Goal: Task Accomplishment & Management: Manage account settings

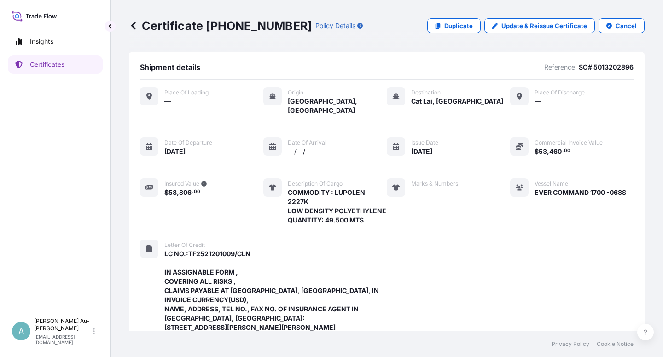
scroll to position [356, 0]
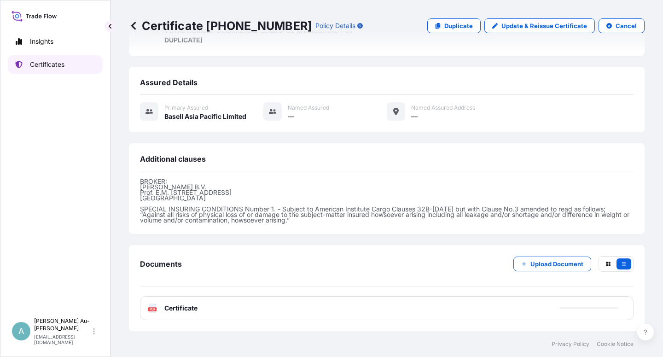
click at [42, 64] on p "Certificates" at bounding box center [47, 64] width 35 height 9
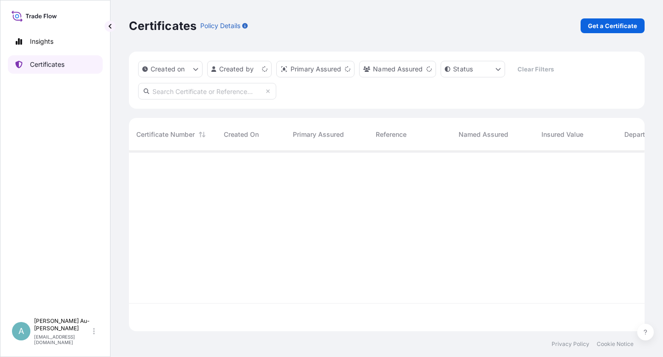
scroll to position [177, 508]
click at [175, 91] on input "text" at bounding box center [207, 91] width 138 height 17
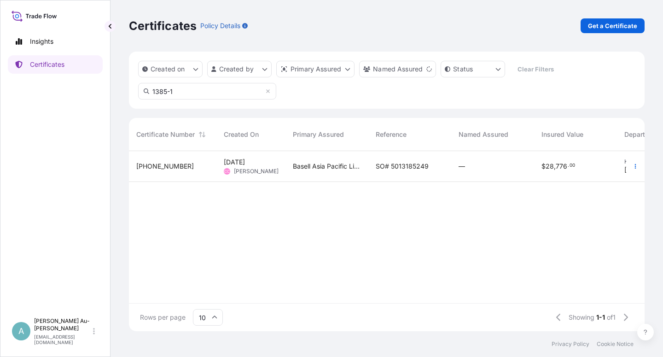
type input "1385-1"
click at [400, 168] on span "SO# 5013185249" at bounding box center [402, 166] width 53 height 9
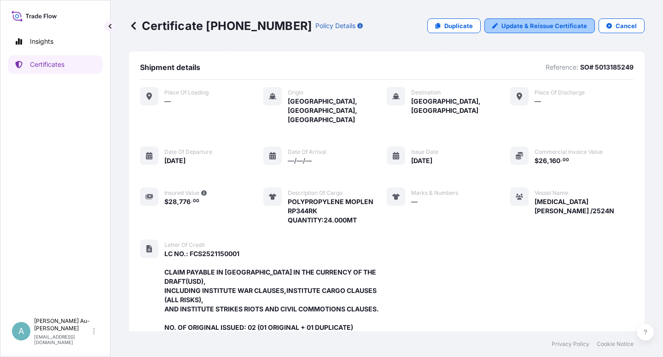
click at [505, 23] on p "Update & Reissue Certificate" at bounding box center [545, 25] width 86 height 9
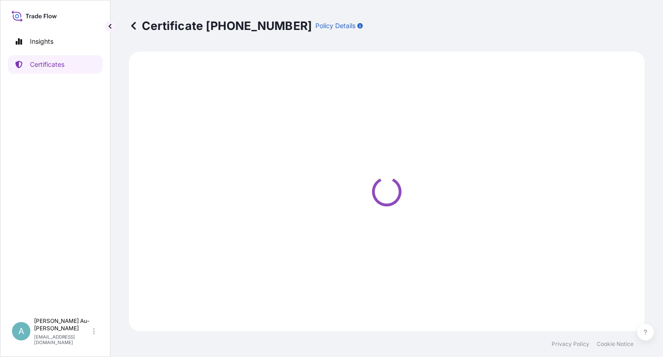
select select "Sea"
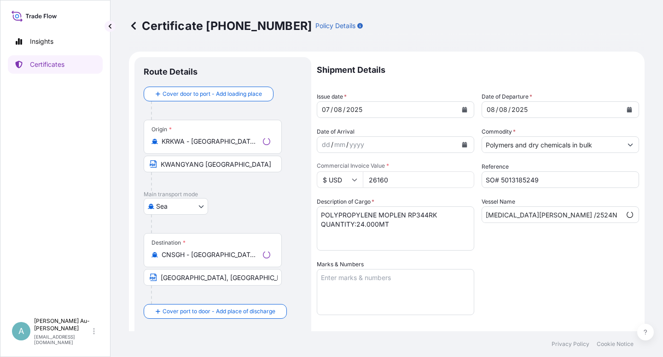
scroll to position [38, 0]
select select "32034"
click at [462, 111] on icon "Calendar" at bounding box center [464, 110] width 5 height 6
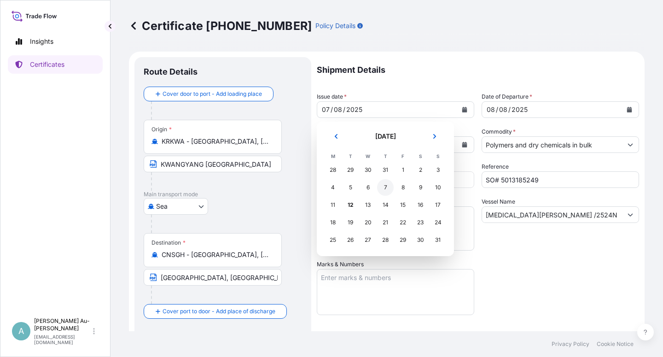
click at [385, 186] on div "7" at bounding box center [385, 187] width 17 height 17
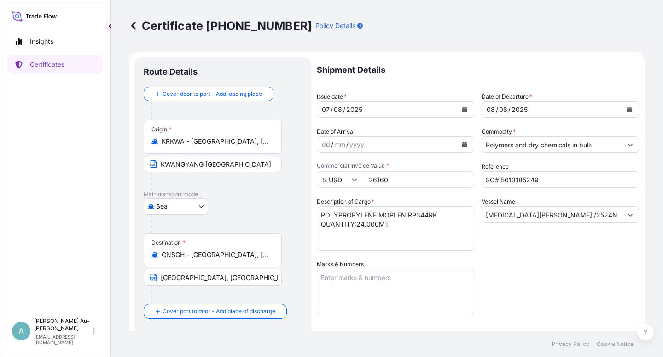
drag, startPoint x: 510, startPoint y: 254, endPoint x: 510, endPoint y: 249, distance: 5.1
click at [511, 253] on div "Shipment Details Issue date * [DATE] Date of Departure * [DATE] Date of Arrival…" at bounding box center [478, 294] width 322 height 474
click at [202, 165] on input "KWANGYANG [GEOGRAPHIC_DATA]" at bounding box center [213, 164] width 138 height 17
type input "KWANGYANG, [GEOGRAPHIC_DATA]"
click at [534, 268] on div "Shipment Details Issue date * [DATE] Date of Departure * [DATE] Date of Arrival…" at bounding box center [478, 294] width 322 height 474
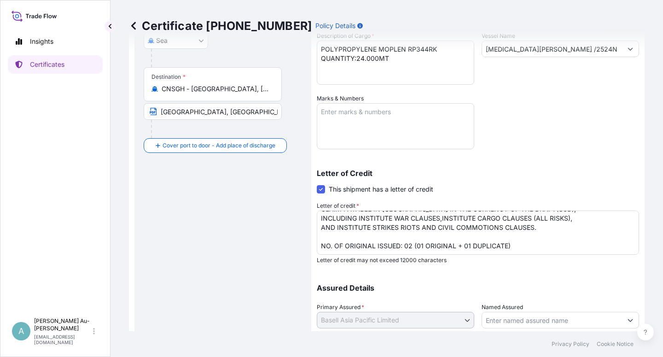
scroll to position [226, 0]
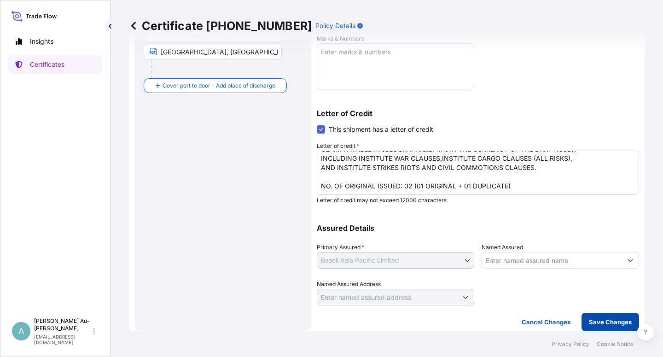
click at [595, 322] on p "Save Changes" at bounding box center [610, 321] width 43 height 9
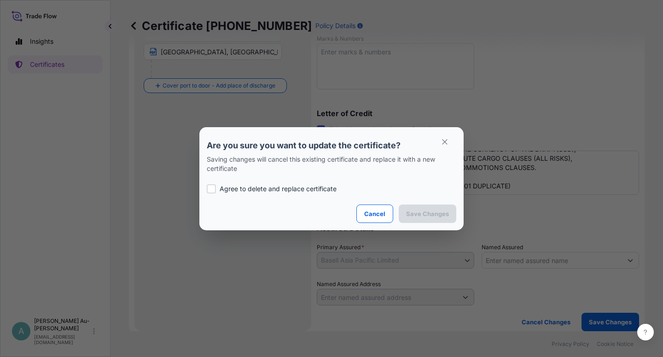
click at [219, 188] on label "Agree to delete and replace certificate" at bounding box center [332, 188] width 250 height 9
checkbox input "true"
click at [413, 211] on p "Save Changes" at bounding box center [427, 213] width 43 height 9
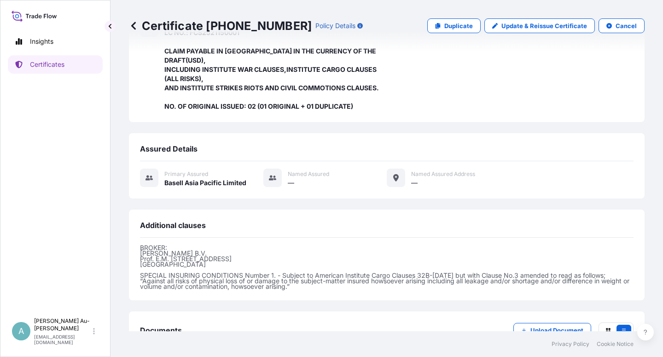
scroll to position [264, 0]
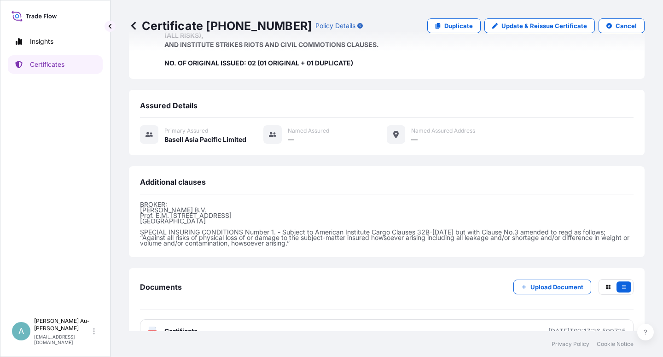
click at [183, 327] on span "Certificate" at bounding box center [180, 331] width 33 height 9
click at [61, 65] on p "Certificates" at bounding box center [47, 64] width 35 height 9
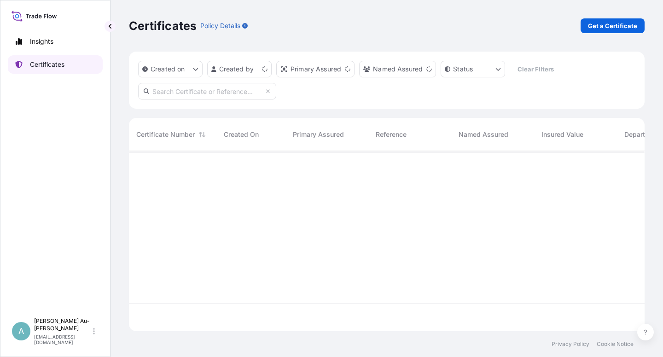
scroll to position [177, 508]
click at [166, 93] on input "text" at bounding box center [207, 91] width 138 height 17
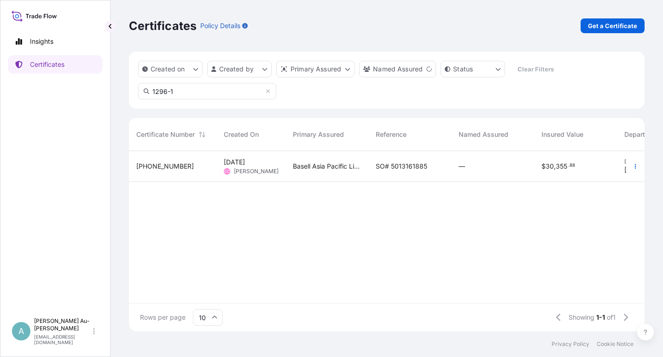
type input "1296-1"
click at [373, 165] on div "SO# 5013161885" at bounding box center [409, 166] width 83 height 31
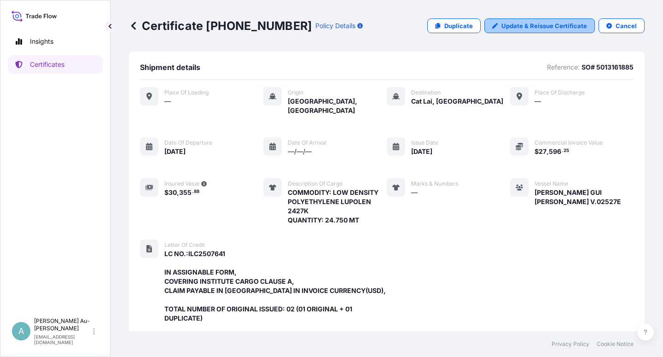
click at [524, 23] on p "Update & Reissue Certificate" at bounding box center [545, 25] width 86 height 9
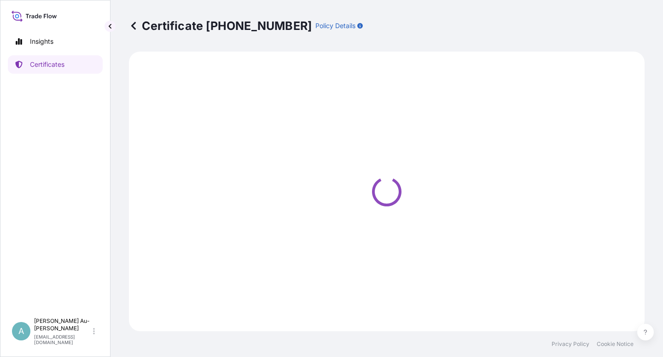
select select "Sea"
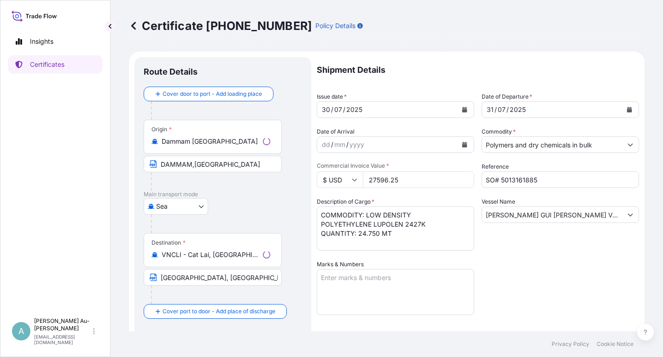
select select "32034"
click at [462, 108] on icon "Calendar" at bounding box center [464, 110] width 5 height 6
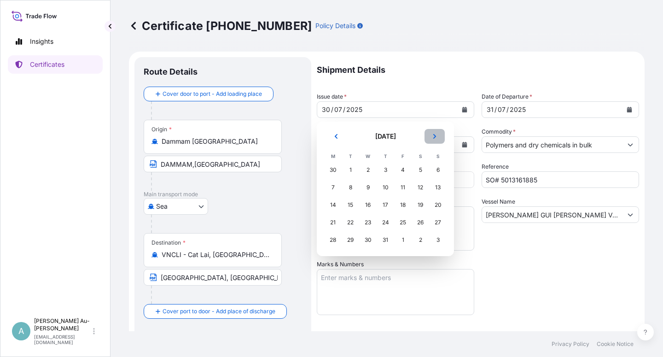
click at [436, 139] on icon "Next" at bounding box center [435, 137] width 6 height 6
click at [404, 172] on div "1" at bounding box center [403, 170] width 17 height 17
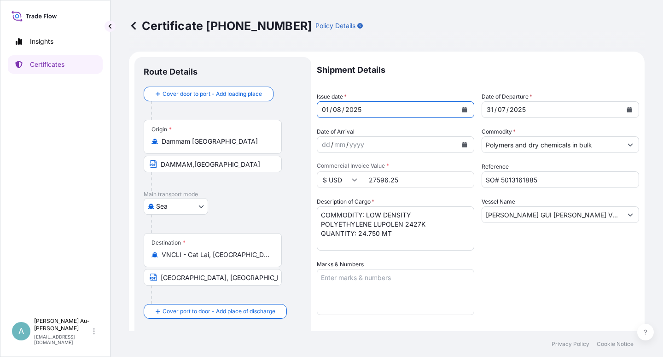
click at [627, 110] on icon "Calendar" at bounding box center [629, 110] width 5 height 6
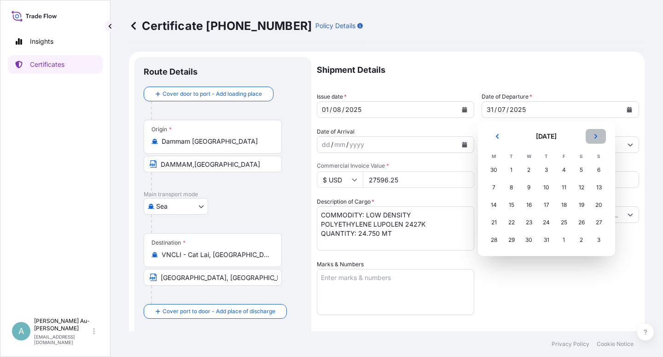
click at [600, 134] on button "Next" at bounding box center [596, 136] width 20 height 15
click at [579, 169] on div "2" at bounding box center [581, 170] width 17 height 17
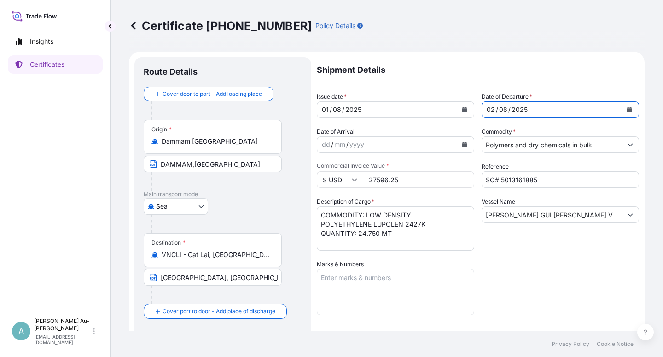
click at [551, 242] on div "Vessel Name [PERSON_NAME] GUI [PERSON_NAME] V.02527E" at bounding box center [560, 223] width 157 height 53
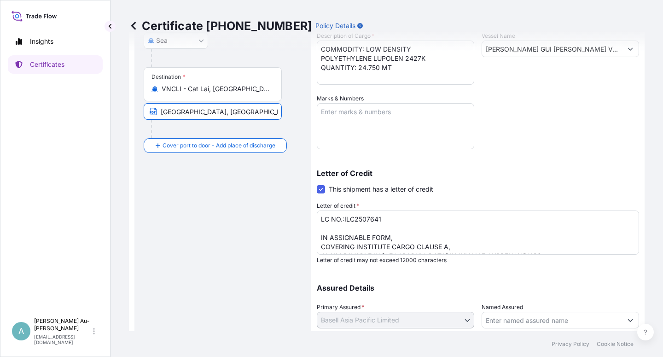
drag, startPoint x: 237, startPoint y: 113, endPoint x: 246, endPoint y: 113, distance: 9.2
click at [240, 113] on input "[GEOGRAPHIC_DATA], [GEOGRAPHIC_DATA] via PORT OF DISCHARGE: [GEOGRAPHIC_DATA],[…" at bounding box center [213, 111] width 138 height 17
drag, startPoint x: 159, startPoint y: 112, endPoint x: 318, endPoint y: 117, distance: 159.4
click at [318, 117] on form "Route Details Cover door to port - Add loading place Place of loading Road / [G…" at bounding box center [387, 141] width 516 height 511
type input "m"
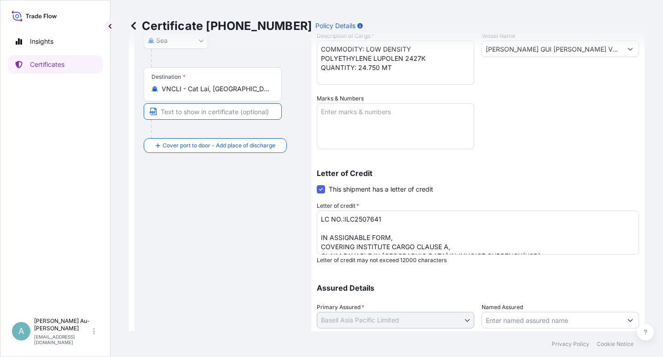
click at [175, 111] on input "Text to appear on certificate" at bounding box center [213, 111] width 138 height 17
paste input "[GEOGRAPHIC_DATA], [GEOGRAPHIC_DATA] [GEOGRAPHIC_DATA]: [GEOGRAPHIC_DATA], [GEO…"
type input "[GEOGRAPHIC_DATA], [GEOGRAPHIC_DATA] [GEOGRAPHIC_DATA]: [GEOGRAPHIC_DATA], [GEO…"
click at [523, 180] on div "Letter of Credit This shipment has a letter of credit Letter of credit * LC NO.…" at bounding box center [478, 216] width 322 height 94
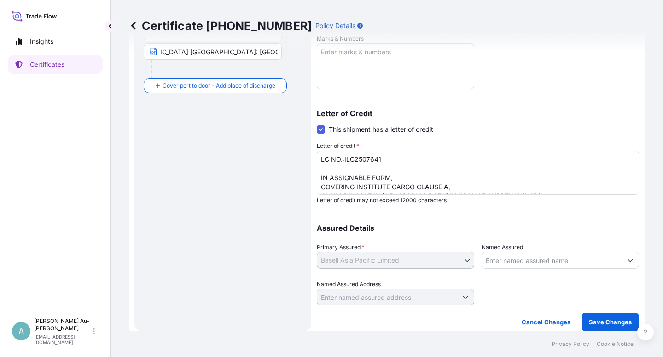
scroll to position [56, 0]
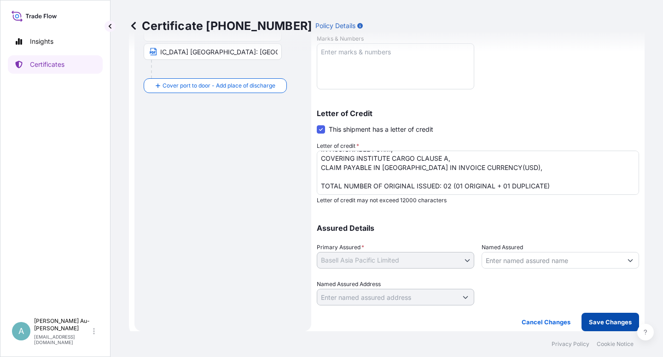
click at [582, 324] on button "Save Changes" at bounding box center [611, 322] width 58 height 18
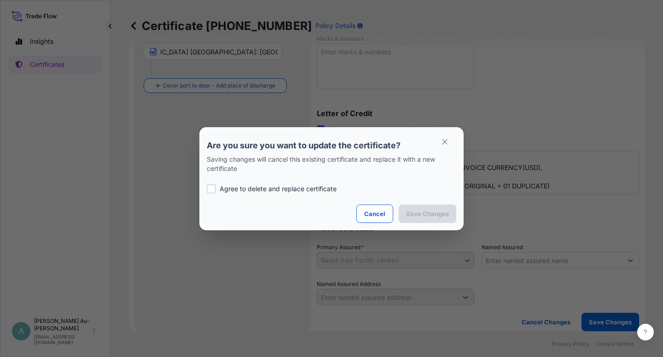
click at [216, 189] on div at bounding box center [211, 188] width 9 height 9
checkbox input "true"
click at [416, 214] on p "Save Changes" at bounding box center [427, 213] width 43 height 9
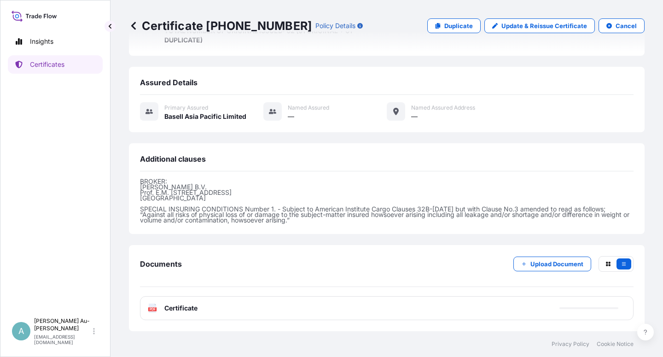
scroll to position [292, 0]
click at [183, 309] on span "Certificate" at bounding box center [180, 307] width 33 height 9
click at [41, 67] on p "Certificates" at bounding box center [47, 64] width 35 height 9
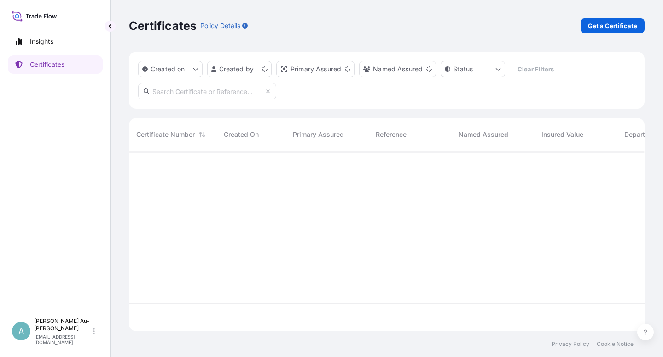
scroll to position [177, 508]
click at [187, 94] on input "text" at bounding box center [207, 91] width 138 height 17
type input "5013183801"
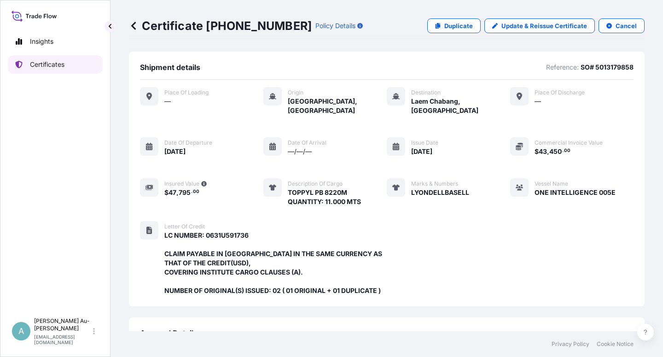
click at [47, 69] on p "Certificates" at bounding box center [47, 64] width 35 height 9
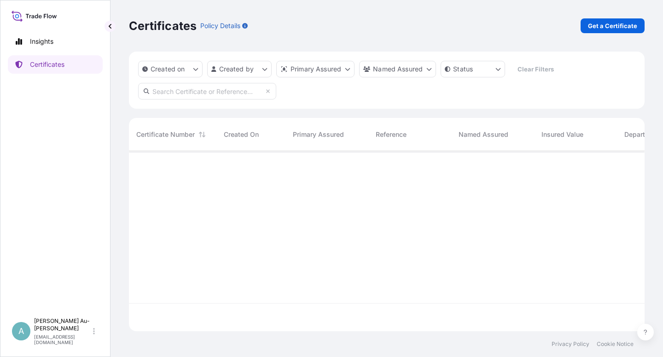
scroll to position [177, 508]
click at [181, 92] on input "text" at bounding box center [207, 91] width 138 height 17
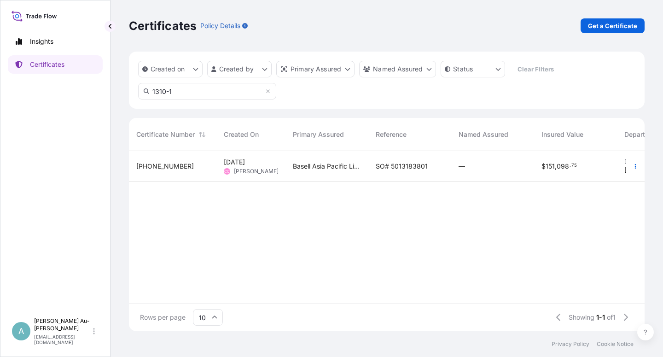
type input "1310-1"
click at [417, 163] on span "SO# 5013183801" at bounding box center [402, 166] width 52 height 9
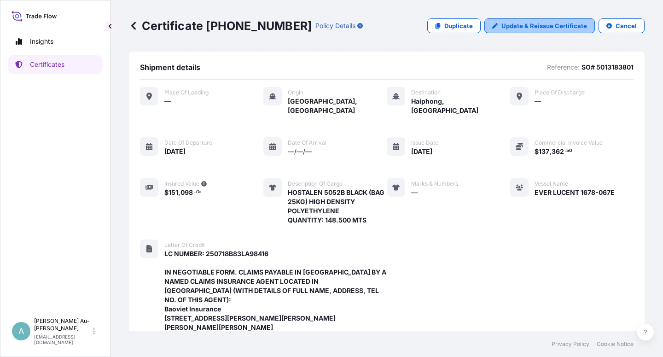
click at [527, 26] on p "Update & Reissue Certificate" at bounding box center [545, 25] width 86 height 9
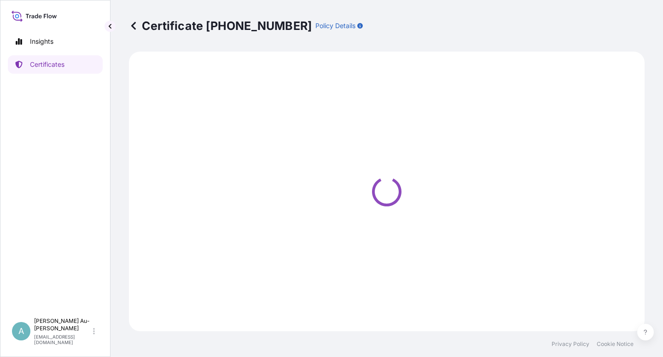
select select "Sea"
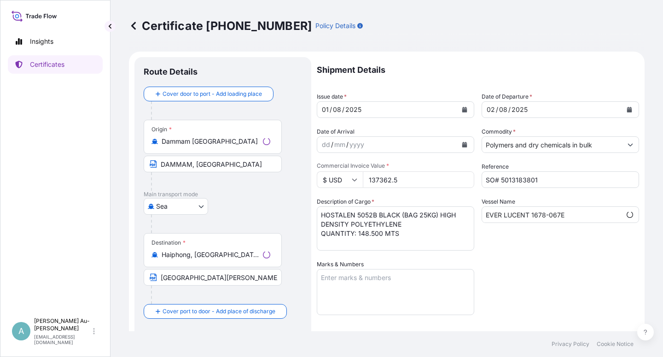
scroll to position [56, 0]
select select "32034"
click at [462, 109] on icon "Calendar" at bounding box center [464, 110] width 5 height 6
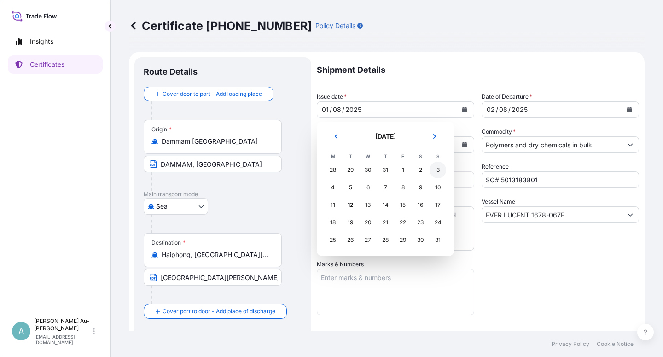
click at [443, 170] on div "3" at bounding box center [438, 170] width 17 height 17
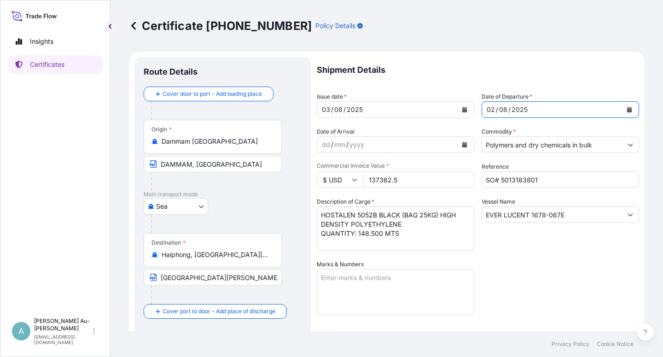
click at [627, 111] on icon "Calendar" at bounding box center [629, 110] width 5 height 6
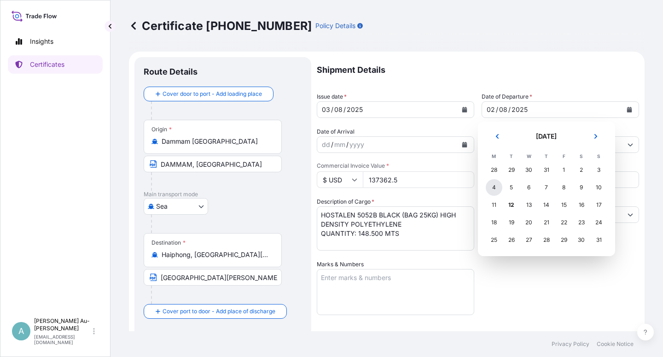
click at [495, 185] on div "4" at bounding box center [494, 187] width 17 height 17
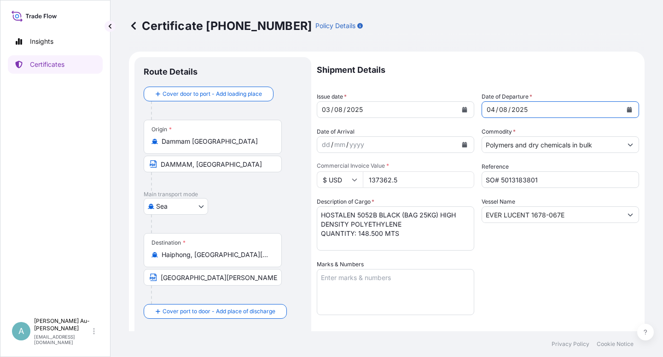
drag, startPoint x: 534, startPoint y: 262, endPoint x: 528, endPoint y: 262, distance: 5.5
click at [532, 263] on div "Shipment Details Issue date * [DATE] Date of Departure * [DATE] Date of Arrival…" at bounding box center [478, 294] width 322 height 474
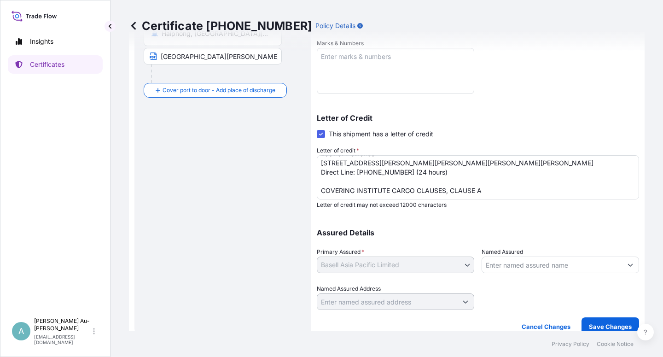
scroll to position [226, 0]
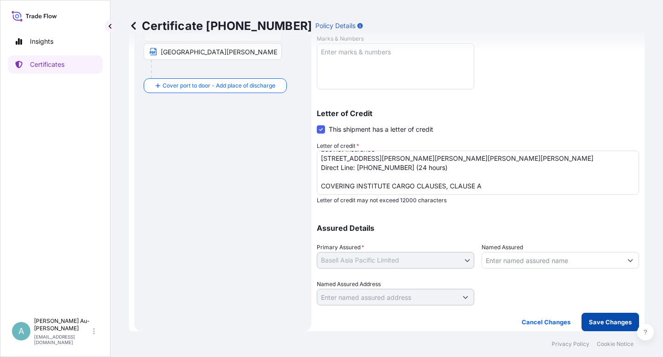
click at [592, 320] on p "Save Changes" at bounding box center [610, 321] width 43 height 9
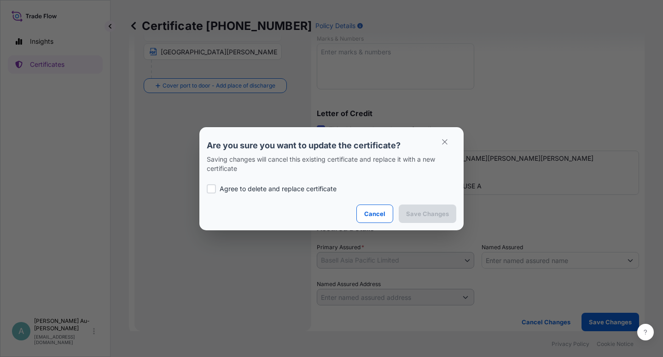
click at [212, 189] on div at bounding box center [211, 188] width 9 height 9
checkbox input "true"
click at [404, 214] on button "Save Changes" at bounding box center [428, 213] width 58 height 18
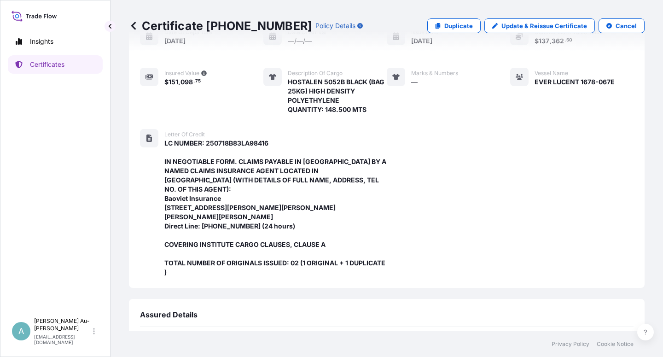
scroll to position [329, 0]
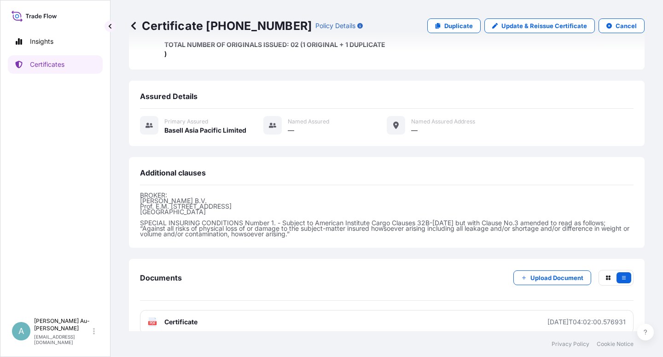
click at [183, 317] on span "Certificate" at bounding box center [180, 321] width 33 height 9
click at [72, 67] on link "Certificates" at bounding box center [55, 64] width 95 height 18
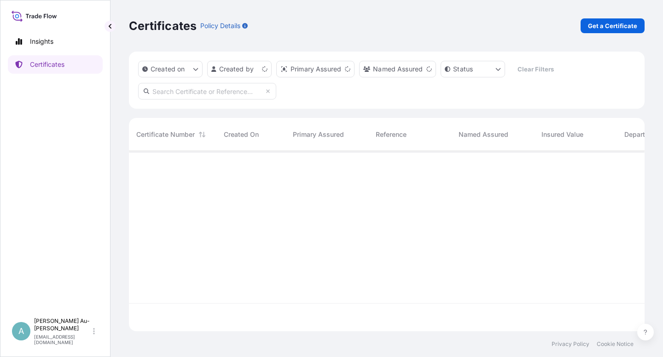
scroll to position [177, 508]
click at [210, 94] on input "text" at bounding box center [207, 91] width 138 height 17
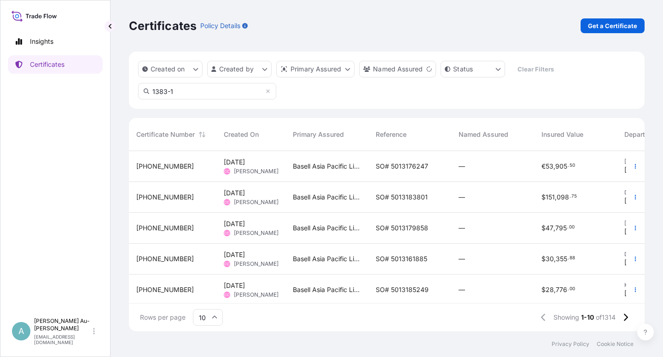
type input "1383-1"
click at [324, 170] on span "Basell Asia Pacific Limited" at bounding box center [327, 166] width 68 height 9
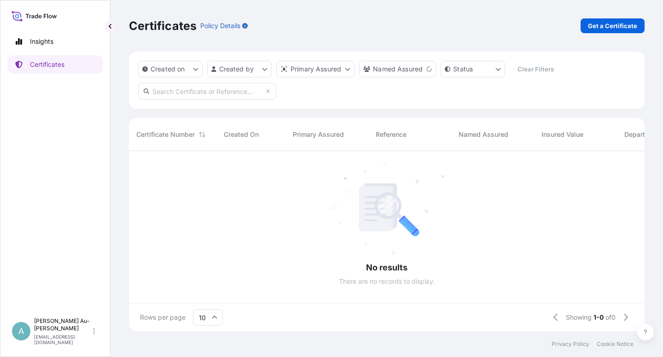
scroll to position [177, 508]
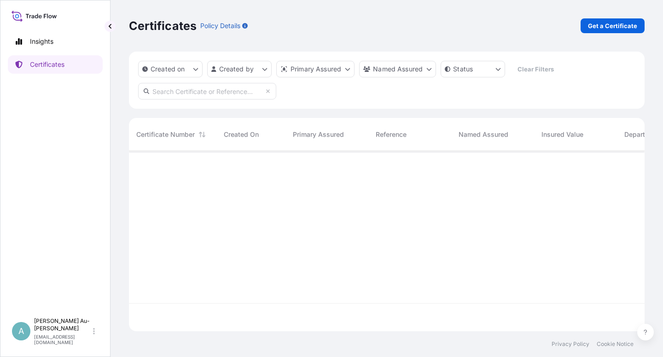
click at [183, 93] on input "text" at bounding box center [207, 91] width 138 height 17
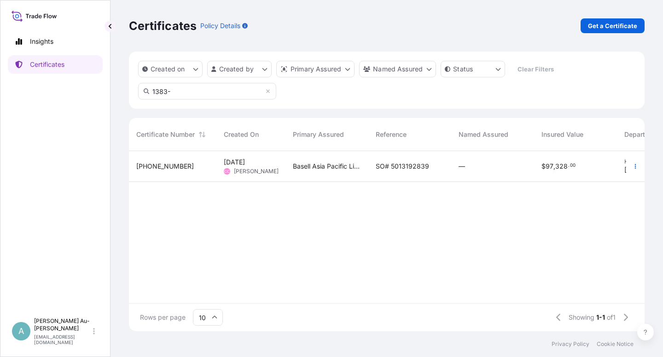
type input "1383-"
click at [398, 167] on span "SO# 5013192839" at bounding box center [402, 166] width 53 height 9
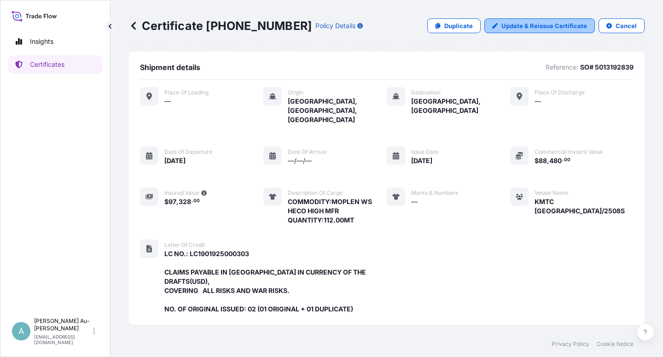
click at [495, 26] on link "Update & Reissue Certificate" at bounding box center [539, 25] width 111 height 15
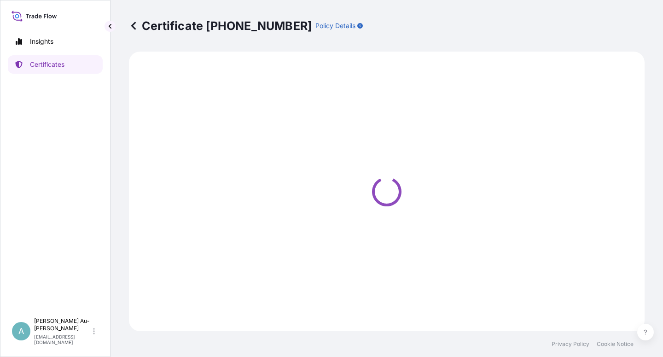
select select "Sea"
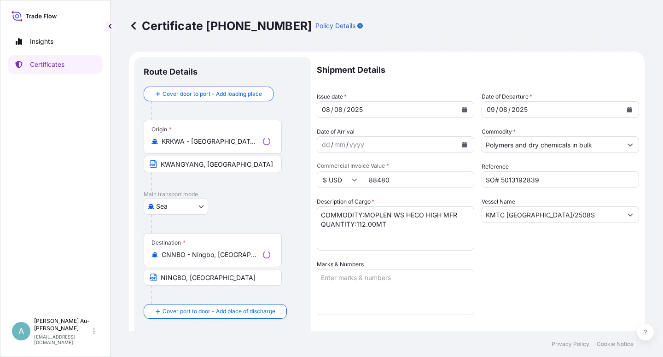
select select "32034"
click at [462, 111] on icon "Calendar" at bounding box center [464, 110] width 5 height 6
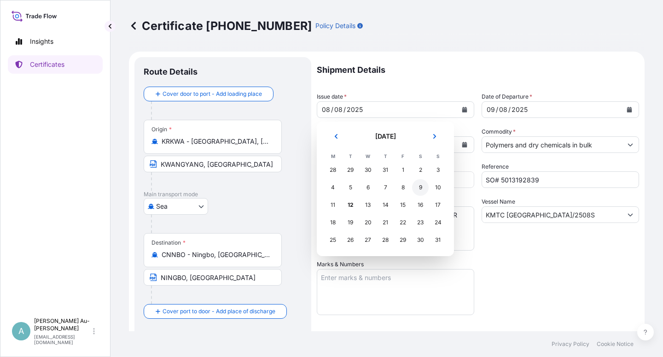
click at [420, 188] on div "9" at bounding box center [420, 187] width 17 height 17
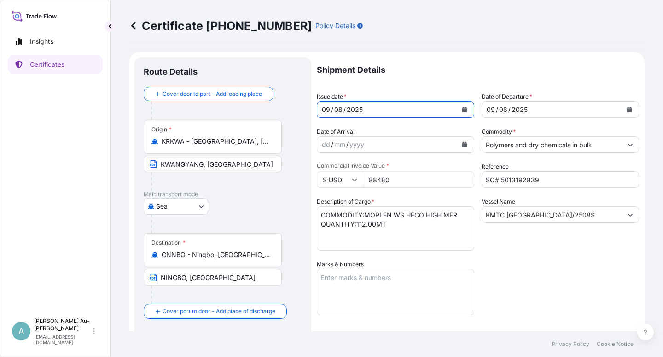
click at [622, 106] on button "Calendar" at bounding box center [629, 109] width 15 height 15
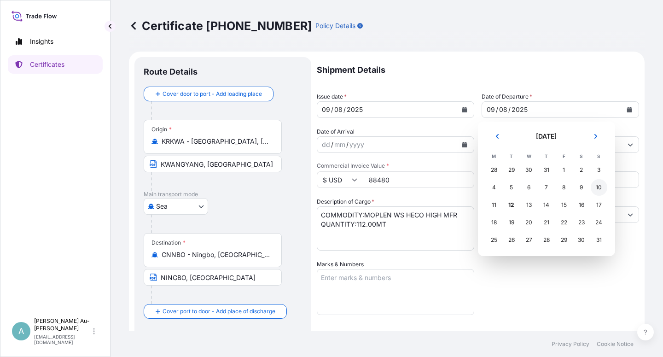
click at [602, 188] on div "10" at bounding box center [599, 187] width 17 height 17
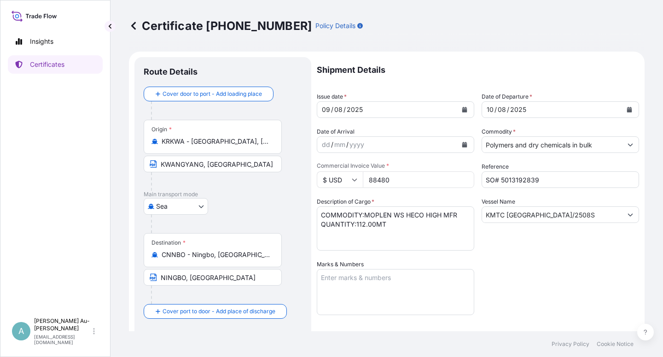
drag, startPoint x: 545, startPoint y: 280, endPoint x: 570, endPoint y: 265, distance: 28.8
click at [550, 278] on div "Shipment Details Issue date * [DATE] Date of Departure * [DATE] Date of Arrival…" at bounding box center [478, 294] width 322 height 474
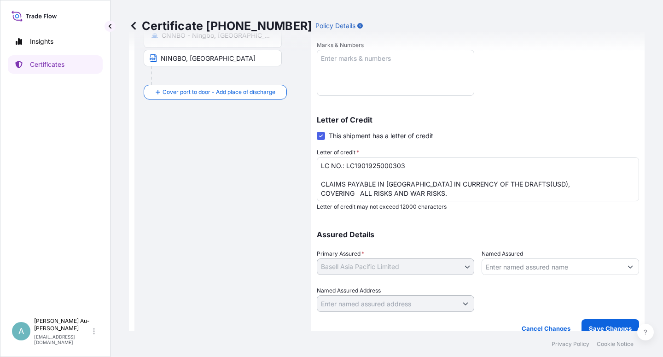
scroll to position [226, 0]
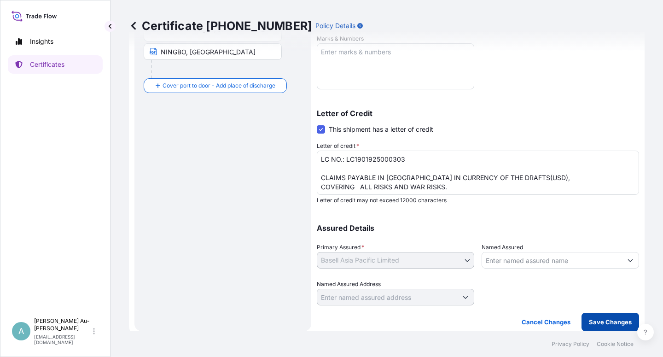
click at [589, 320] on p "Save Changes" at bounding box center [610, 321] width 43 height 9
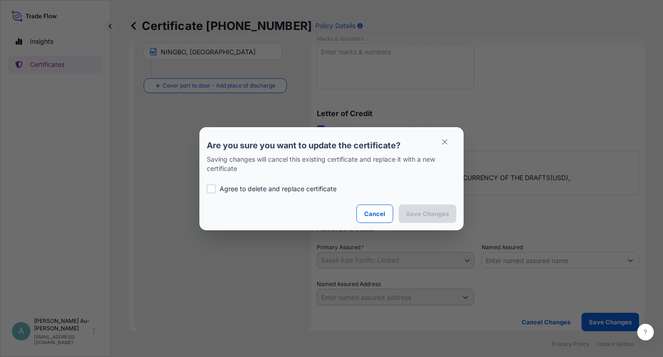
click at [296, 190] on p "Agree to delete and replace certificate" at bounding box center [278, 188] width 117 height 9
checkbox input "true"
click at [415, 213] on p "Save Changes" at bounding box center [427, 213] width 43 height 9
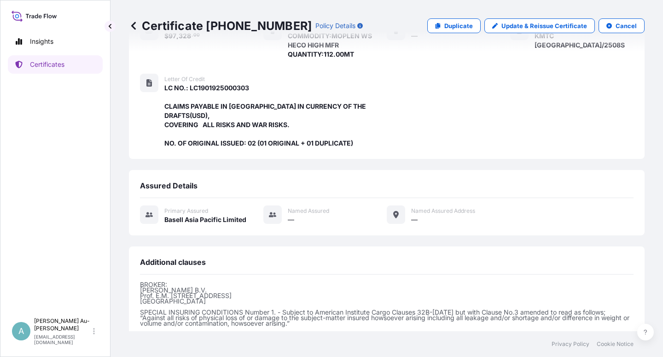
scroll to position [246, 0]
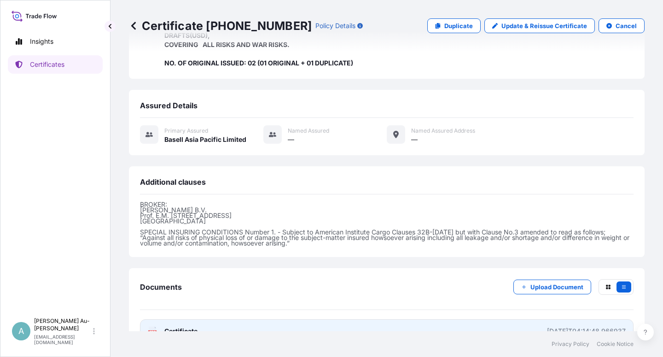
click at [189, 327] on span "Certificate" at bounding box center [180, 331] width 33 height 9
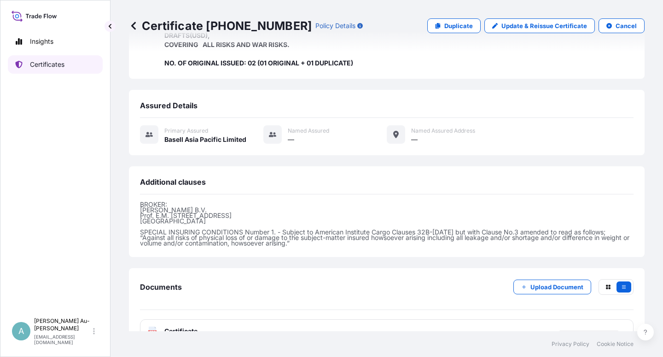
click at [52, 67] on p "Certificates" at bounding box center [47, 64] width 35 height 9
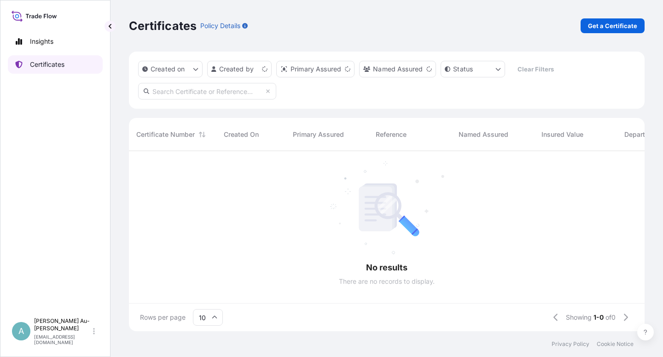
scroll to position [177, 508]
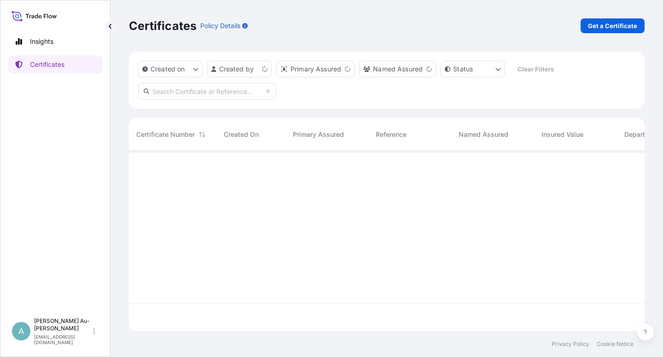
click at [186, 92] on input "text" at bounding box center [207, 91] width 138 height 17
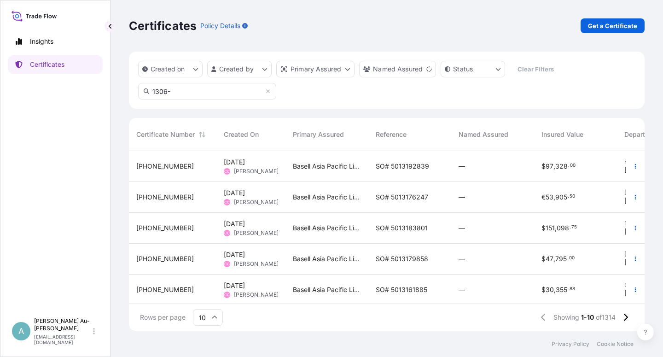
type input "1306-"
click at [396, 169] on span "SO# 5013192839" at bounding box center [402, 166] width 53 height 9
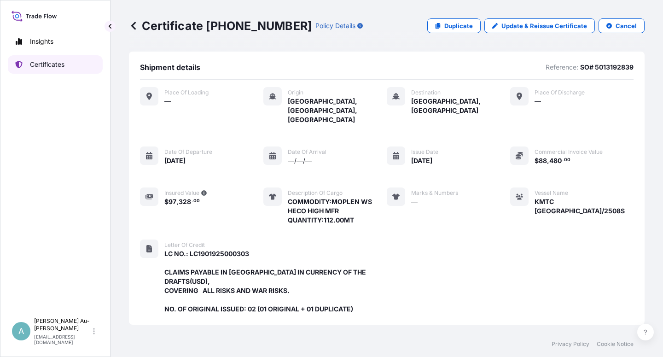
click at [37, 67] on p "Certificates" at bounding box center [47, 64] width 35 height 9
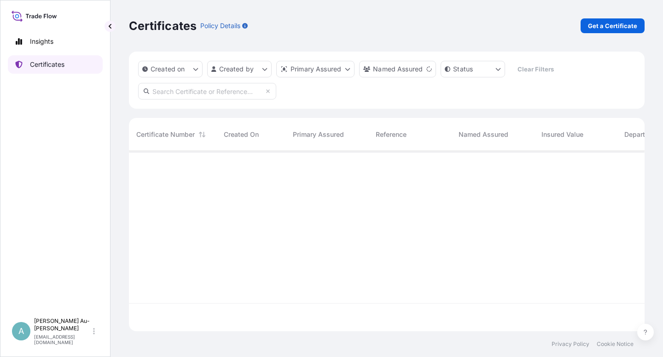
scroll to position [177, 508]
click at [193, 95] on input "text" at bounding box center [207, 91] width 138 height 17
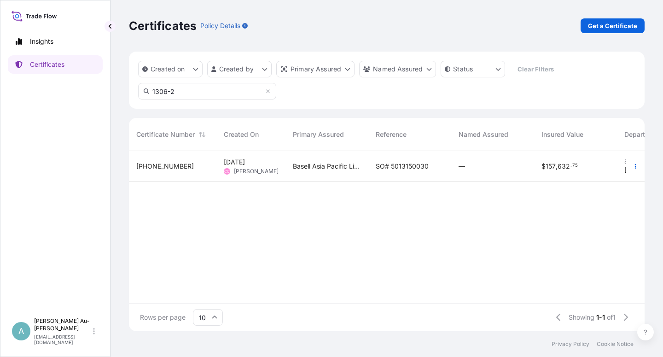
type input "1306-2"
click at [363, 172] on div "Basell Asia Pacific Limited" at bounding box center [327, 166] width 83 height 31
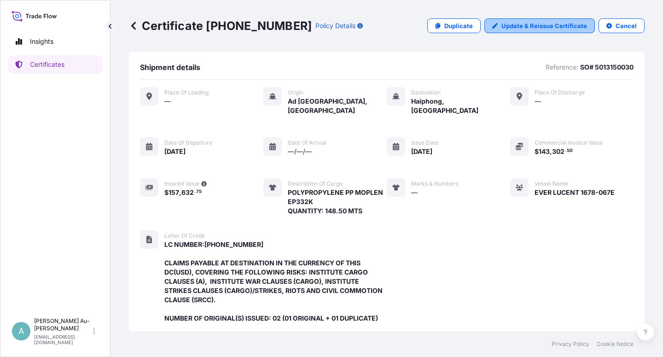
click at [518, 26] on p "Update & Reissue Certificate" at bounding box center [545, 25] width 86 height 9
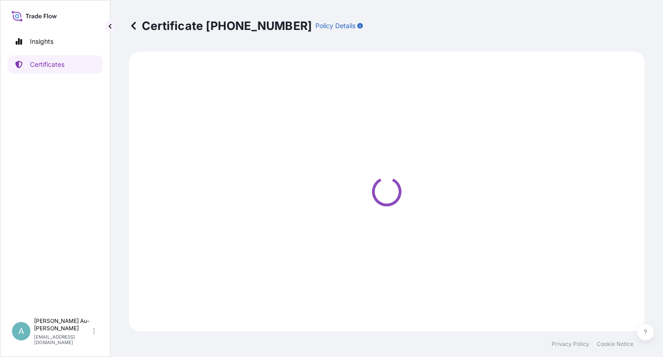
select select "Sea"
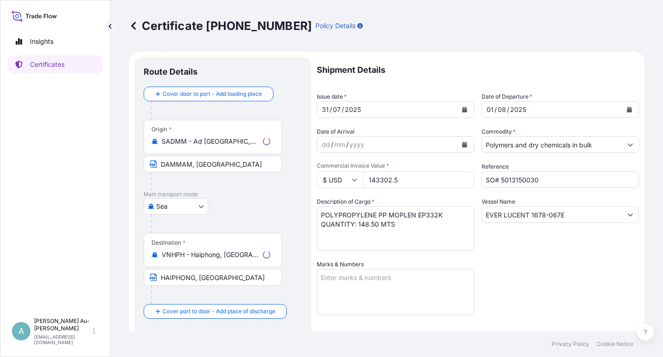
select select "32034"
click at [464, 111] on button "Calendar" at bounding box center [464, 109] width 15 height 15
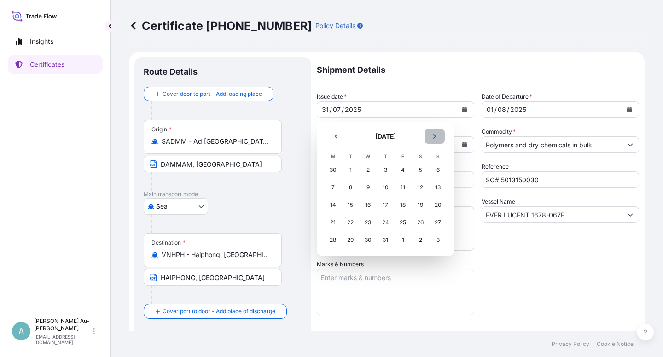
click at [435, 137] on icon "Next" at bounding box center [434, 136] width 3 height 5
click at [435, 171] on div "3" at bounding box center [438, 170] width 17 height 17
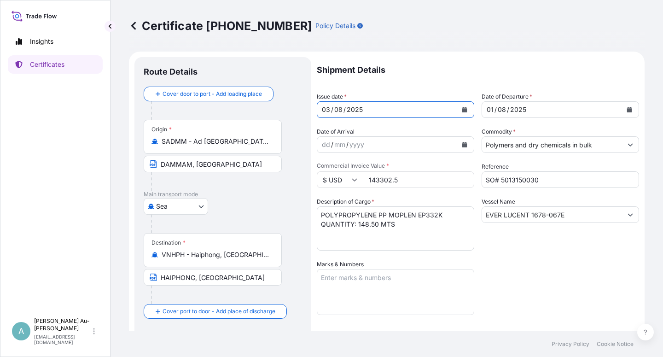
click at [627, 112] on icon "Calendar" at bounding box center [629, 110] width 5 height 6
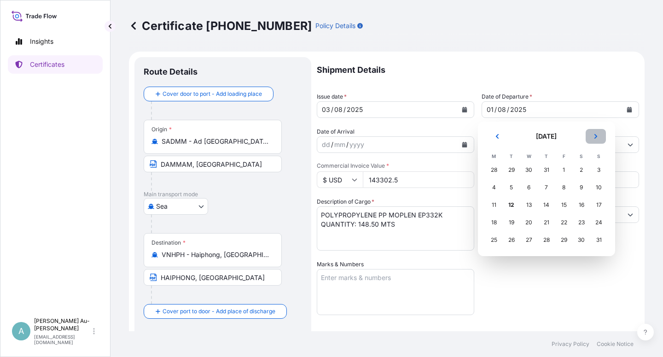
click at [597, 137] on button "Next" at bounding box center [596, 136] width 20 height 15
click at [545, 173] on div "4" at bounding box center [546, 170] width 17 height 17
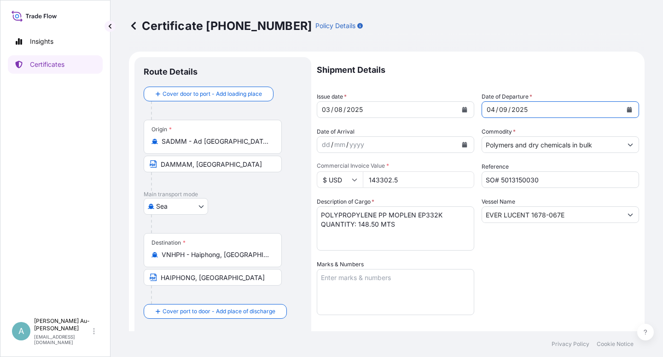
click at [627, 108] on icon "Calendar" at bounding box center [630, 110] width 6 height 6
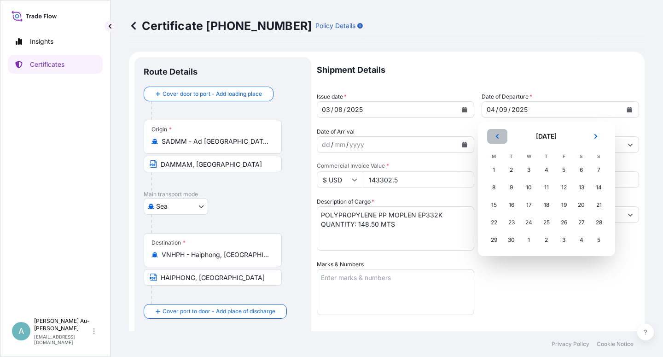
click at [500, 135] on button "Previous" at bounding box center [497, 136] width 20 height 15
click at [495, 190] on div "4" at bounding box center [494, 187] width 17 height 17
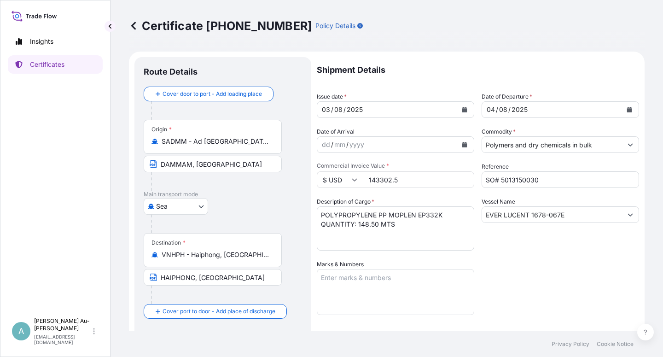
drag, startPoint x: 524, startPoint y: 277, endPoint x: 531, endPoint y: 272, distance: 8.9
click at [531, 272] on div "Shipment Details Issue date * [DATE] Date of Departure * [DATE] Date of Arrival…" at bounding box center [478, 294] width 322 height 474
drag, startPoint x: 525, startPoint y: 274, endPoint x: 520, endPoint y: 271, distance: 5.6
click at [525, 273] on div "Shipment Details Issue date * [DATE] Date of Departure * [DATE] Date of Arrival…" at bounding box center [478, 294] width 322 height 474
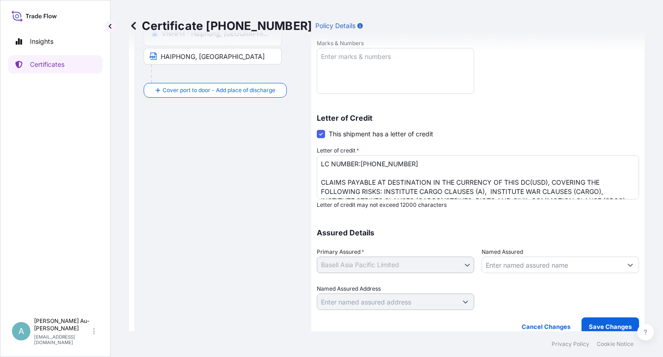
scroll to position [226, 0]
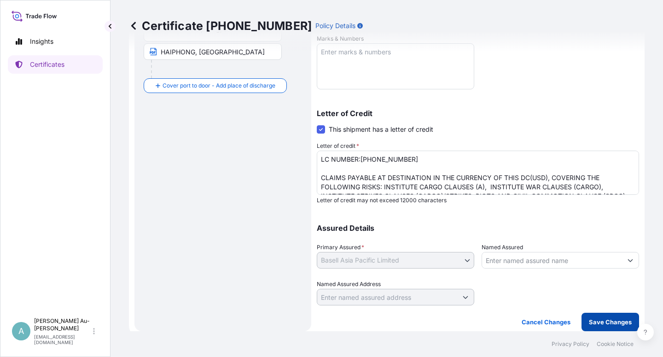
click at [599, 323] on p "Save Changes" at bounding box center [610, 321] width 43 height 9
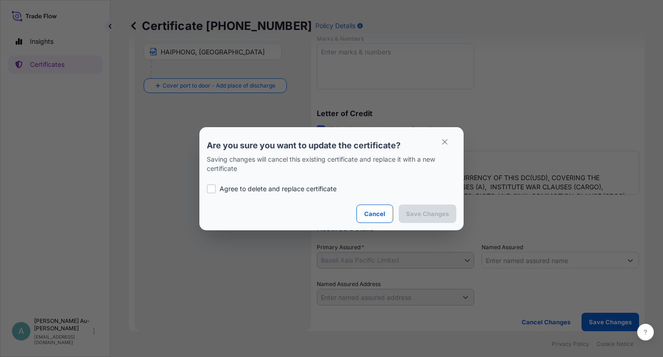
click at [249, 186] on p "Agree to delete and replace certificate" at bounding box center [278, 188] width 117 height 9
checkbox input "true"
click at [419, 214] on p "Save Changes" at bounding box center [427, 213] width 43 height 9
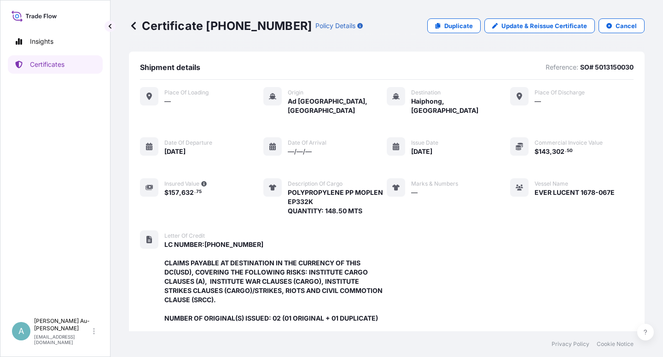
scroll to position [274, 0]
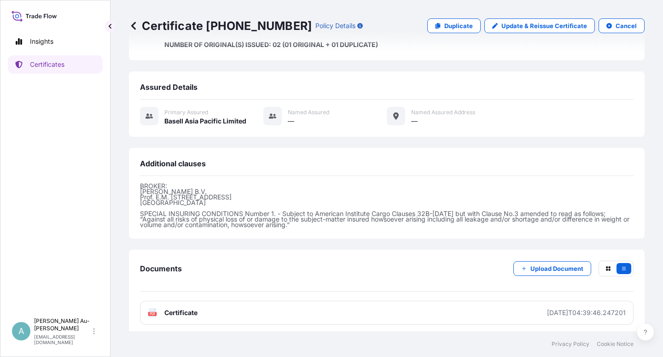
click at [177, 311] on span "Certificate" at bounding box center [180, 312] width 33 height 9
